Goal: Find specific fact: Find specific fact

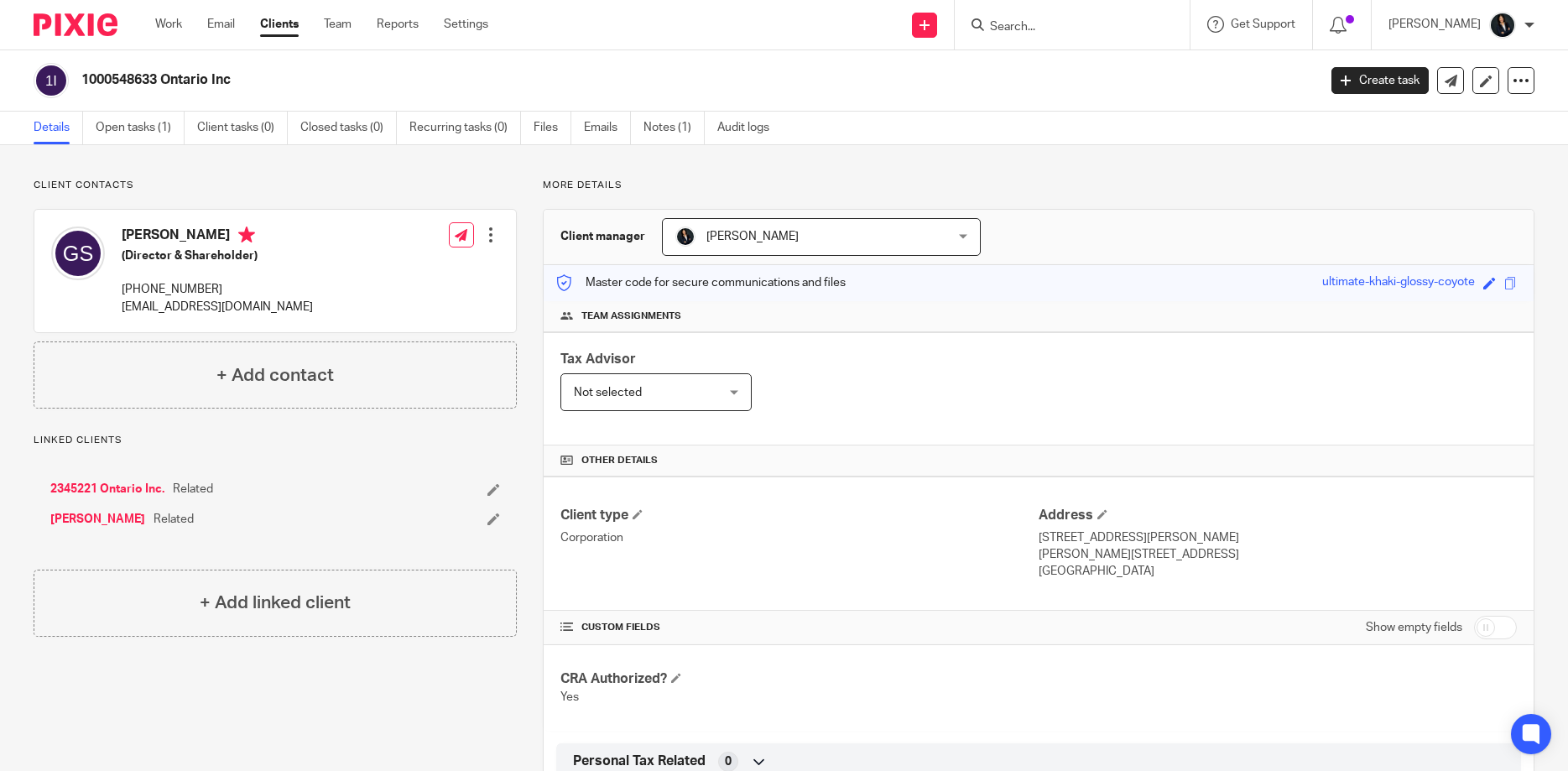
click at [1061, 25] on input "Search" at bounding box center [1063, 27] width 151 height 15
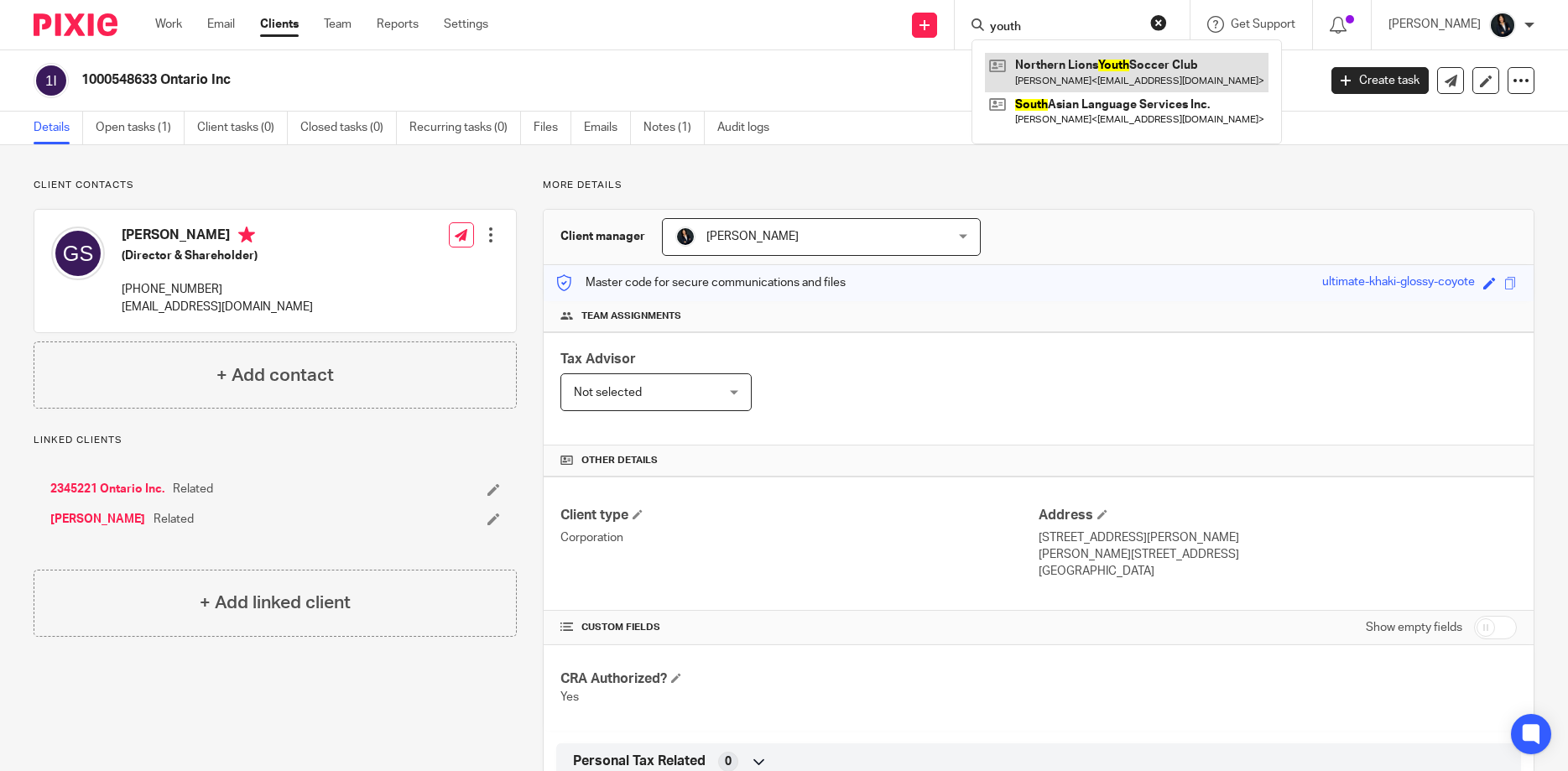
type input "youth"
click at [1095, 67] on link at bounding box center [1127, 72] width 283 height 39
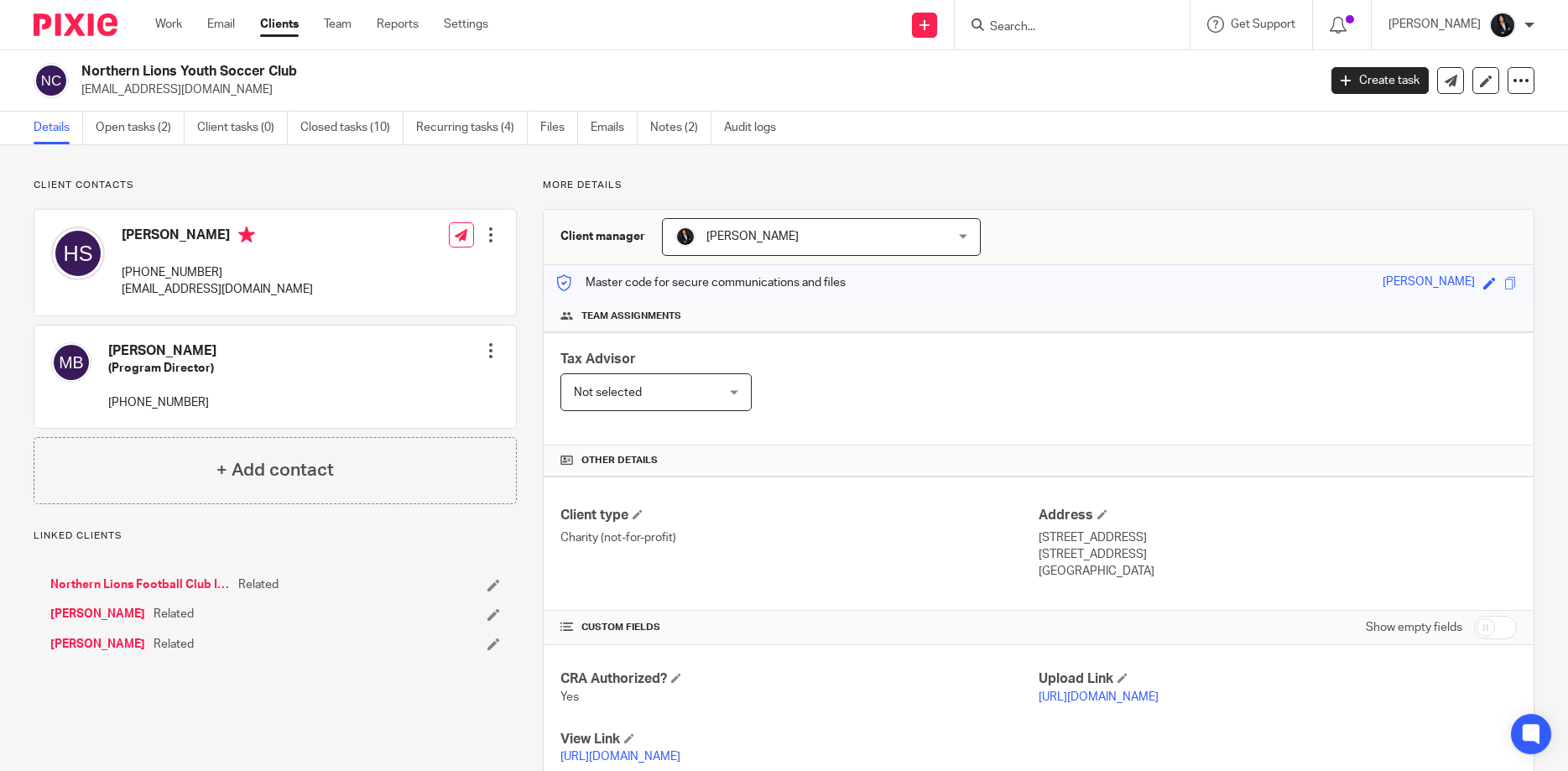
scroll to position [680, 0]
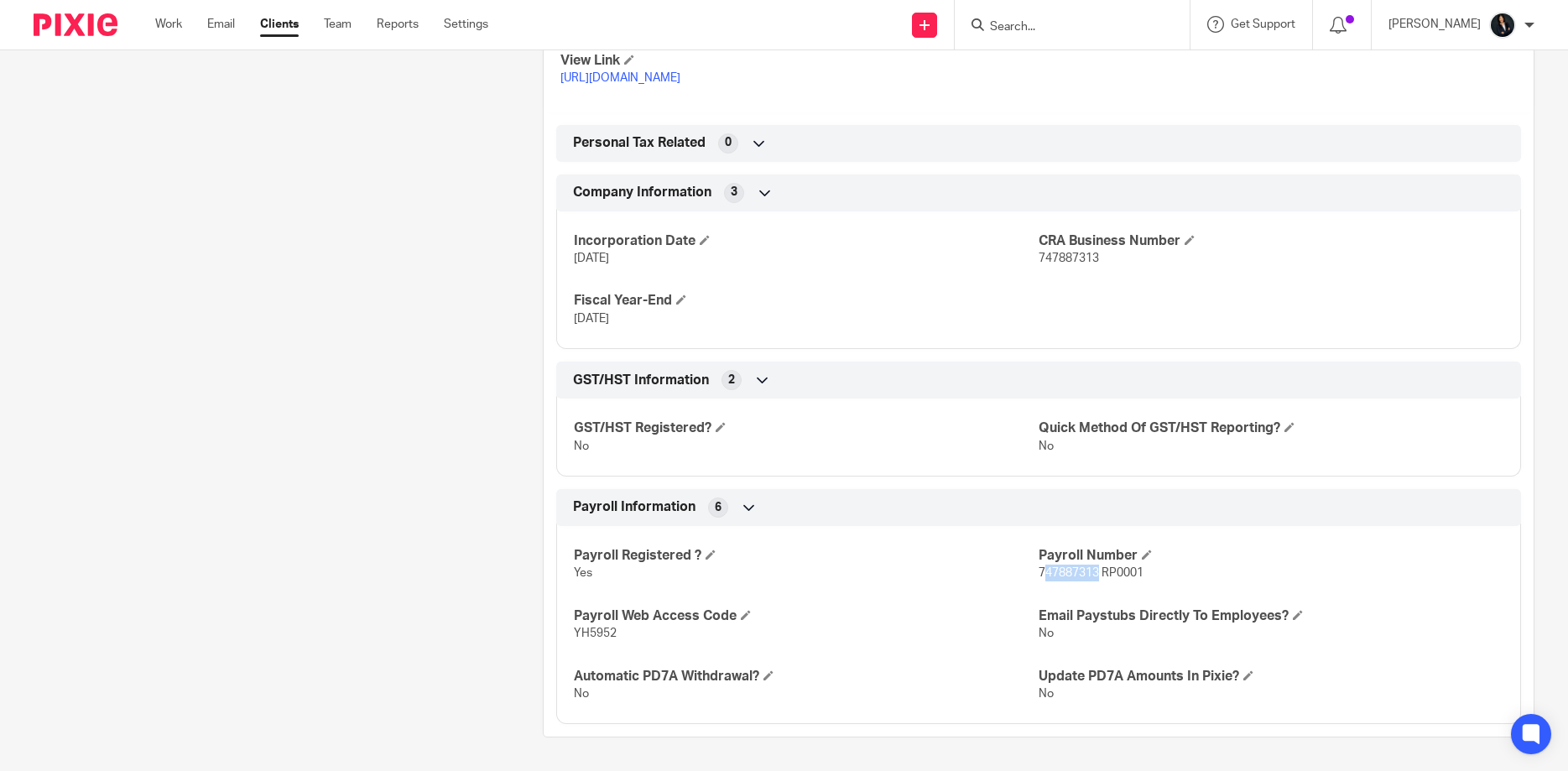
drag, startPoint x: 1042, startPoint y: 574, endPoint x: 1098, endPoint y: 574, distance: 56.0
click at [1098, 574] on span "747887313 RP0001" at bounding box center [1090, 573] width 105 height 12
drag, startPoint x: 1039, startPoint y: 571, endPoint x: 1103, endPoint y: 574, distance: 64.1
click at [1103, 574] on span "747887313 RP0001" at bounding box center [1090, 573] width 105 height 12
copy span "747887313"
